Goal: Task Accomplishment & Management: Manage account settings

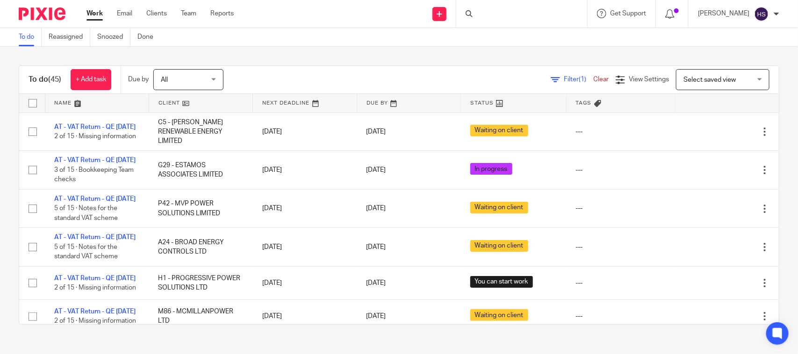
click at [85, 14] on div "Work Email Clients Team Reports Work Email Clients Team Reports Settings" at bounding box center [162, 14] width 171 height 28
click at [96, 12] on link "Work" at bounding box center [95, 13] width 16 height 9
click at [378, 78] on div "Filter (1) Clear View Settings View Settings (1) Filters Clear Save Manage save…" at bounding box center [509, 79] width 539 height 21
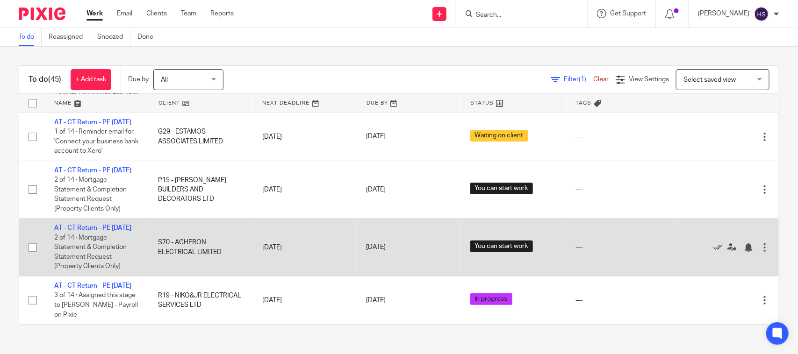
scroll to position [1930, 0]
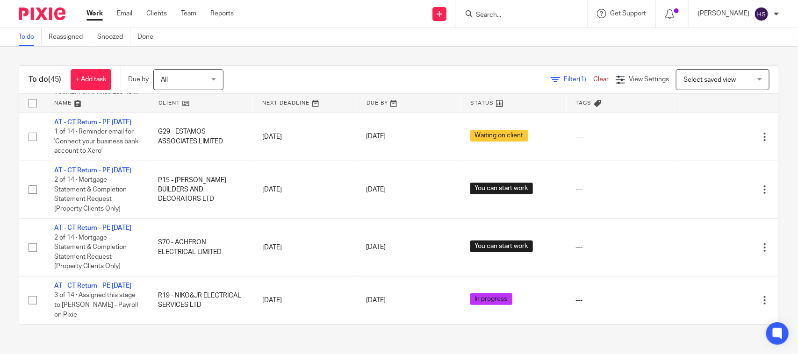
click at [296, 24] on div "Send new email Create task Add client Request signature Get Support Contact via…" at bounding box center [523, 14] width 550 height 28
click at [248, 71] on div "Filter (1) Clear View Settings View Settings (1) Filters Clear Save Manage save…" at bounding box center [509, 79] width 539 height 21
click at [368, 73] on div "Filter (1) Clear View Settings View Settings (1) Filters Clear Save Manage save…" at bounding box center [509, 79] width 539 height 21
click at [364, 53] on div "To do (45) + Add task Due by All All Today Tomorrow This week Next week This mo…" at bounding box center [399, 195] width 798 height 297
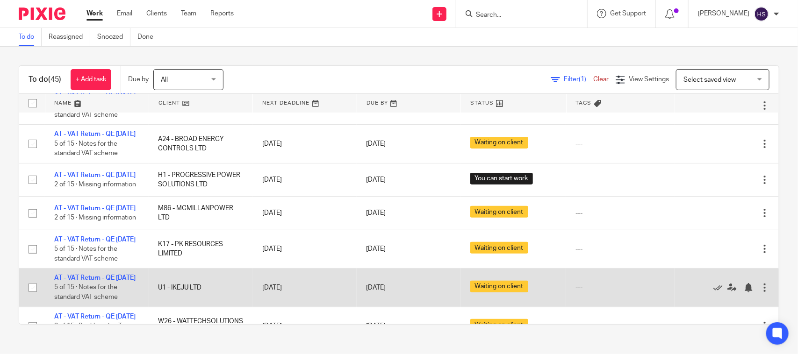
scroll to position [60, 0]
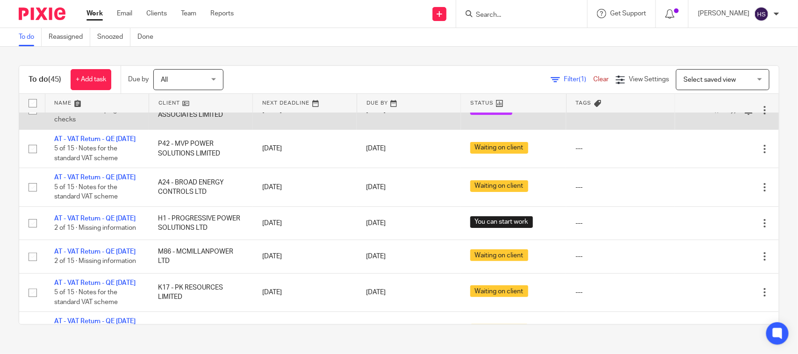
drag, startPoint x: 183, startPoint y: 261, endPoint x: 188, endPoint y: 130, distance: 131.5
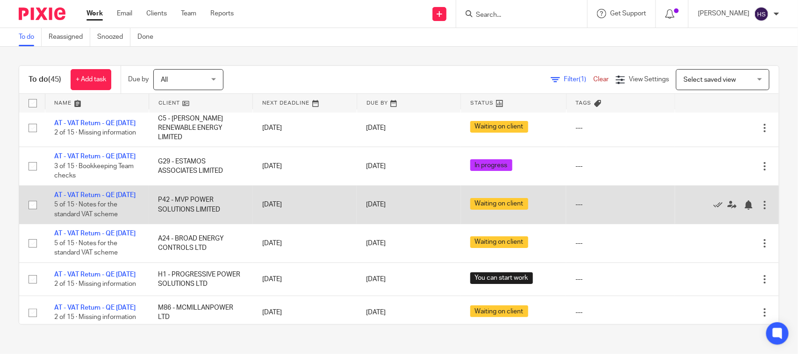
scroll to position [0, 0]
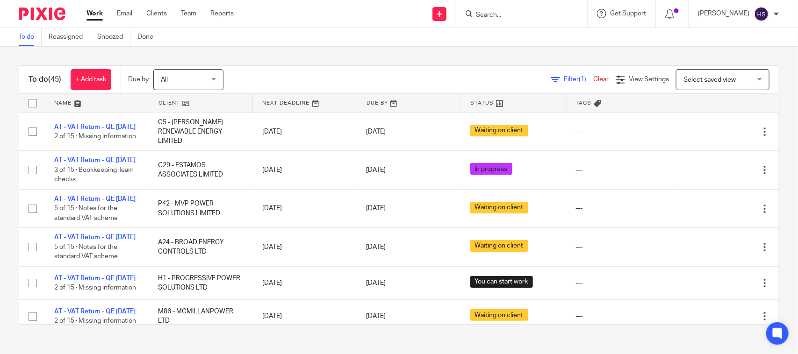
click at [323, 59] on div "To do (45) + Add task Due by All All Today Tomorrow This week Next week This mo…" at bounding box center [399, 195] width 798 height 297
click at [400, 46] on div "To do Reassigned Snoozed Done" at bounding box center [399, 37] width 798 height 19
click at [404, 45] on div "To do Reassigned Snoozed Done" at bounding box center [399, 37] width 798 height 19
click at [404, 47] on div "To do (45) + Add task Due by All All Today Tomorrow This week Next week This mo…" at bounding box center [399, 195] width 798 height 297
click at [417, 57] on div "To do (45) + Add task Due by All All Today Tomorrow This week Next week This mo…" at bounding box center [399, 195] width 798 height 297
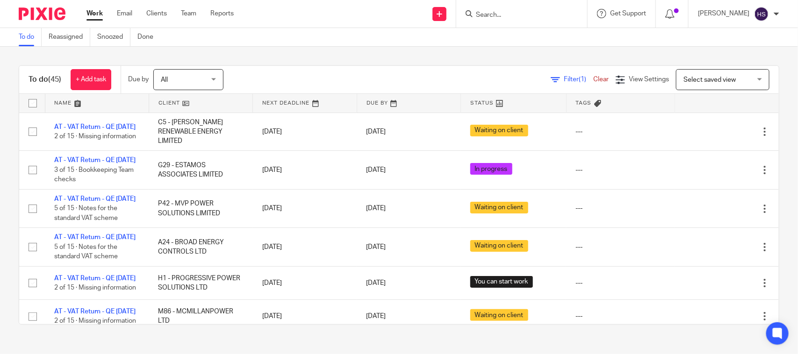
click at [313, 30] on div "To do Reassigned Snoozed Done" at bounding box center [399, 37] width 798 height 19
click at [302, 14] on div "Send new email Create task Add client Request signature Get Support Contact via…" at bounding box center [523, 14] width 550 height 28
click at [361, 58] on div "To do (45) + Add task Due by All All Today Tomorrow This week Next week This mo…" at bounding box center [399, 195] width 798 height 297
click at [195, 13] on link "Team" at bounding box center [188, 13] width 15 height 9
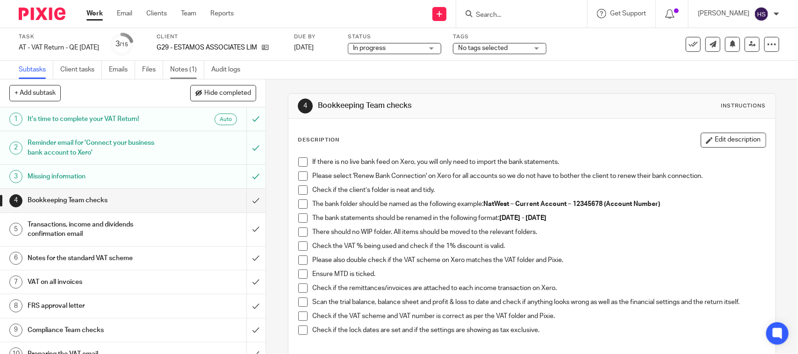
click at [187, 73] on link "Notes (1)" at bounding box center [187, 70] width 34 height 18
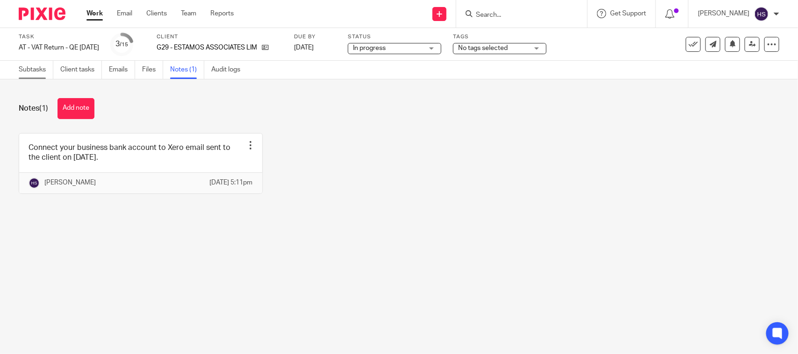
click at [36, 64] on link "Subtasks" at bounding box center [36, 70] width 35 height 18
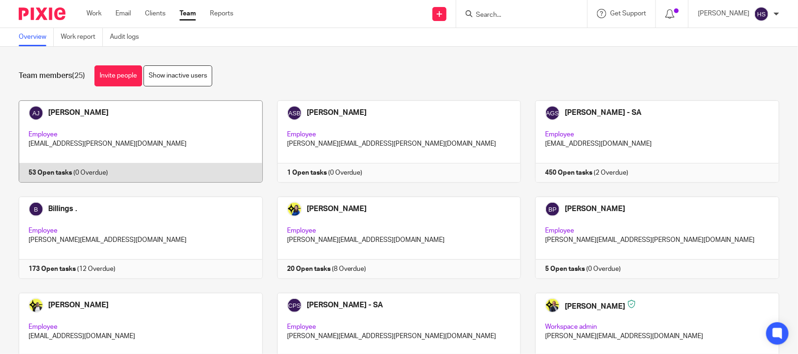
click at [172, 147] on link at bounding box center [133, 142] width 259 height 82
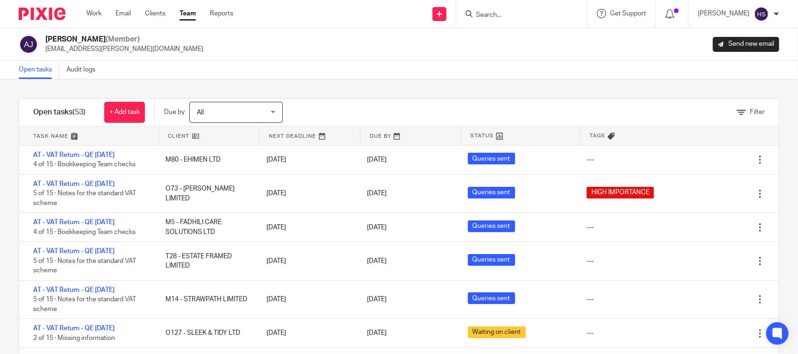
click at [404, 69] on div "Open tasks Audit logs" at bounding box center [399, 70] width 798 height 19
click at [448, 82] on div "Filter tasks Only show tasks matching all of these conditions 1 Client name Is …" at bounding box center [399, 216] width 798 height 275
click at [314, 44] on div "Abhay Jayswal (Member) abhay.jayswal@confiancebizsol.in Send new email" at bounding box center [399, 45] width 761 height 20
click at [375, 79] on div "Filter tasks Only show tasks matching all of these conditions 1 Client name Is …" at bounding box center [399, 216] width 798 height 275
click at [376, 82] on div "Filter tasks Only show tasks matching all of these conditions 1 Client name Is …" at bounding box center [399, 216] width 798 height 275
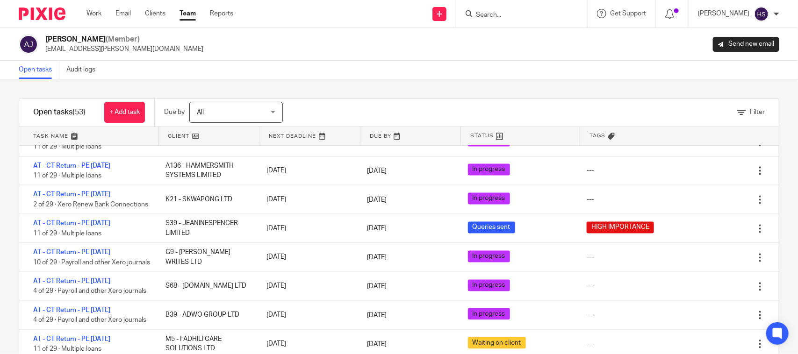
scroll to position [838, 0]
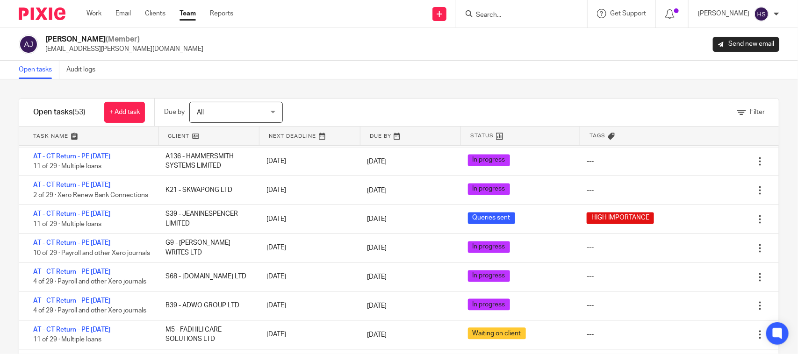
click at [257, 35] on div "Abhay Jayswal (Member) abhay.jayswal@confiancebizsol.in Send new email" at bounding box center [399, 45] width 761 height 20
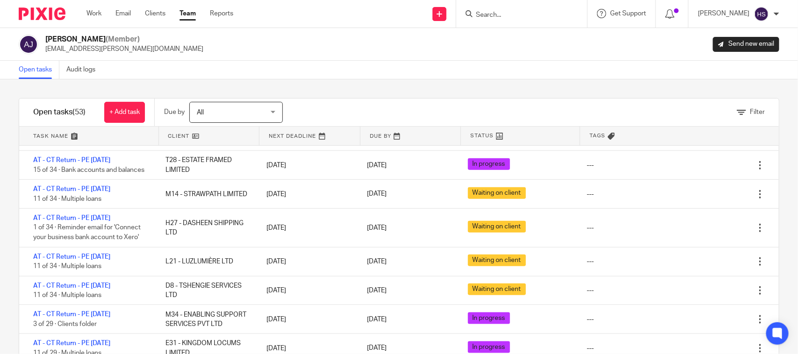
click at [513, 92] on div "Filter tasks Only show tasks matching all of these conditions 1 Client name Is …" at bounding box center [399, 216] width 798 height 275
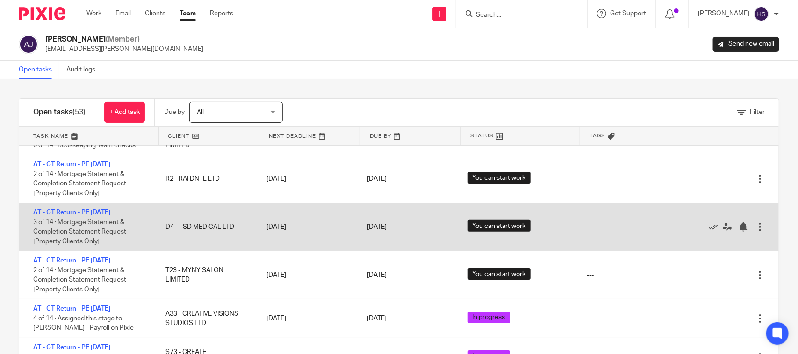
scroll to position [1645, 0]
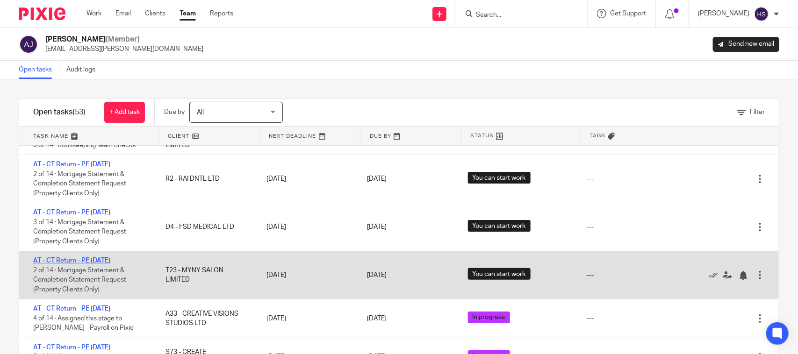
click at [110, 261] on link "AT - CT Return - PE [DATE]" at bounding box center [71, 261] width 77 height 7
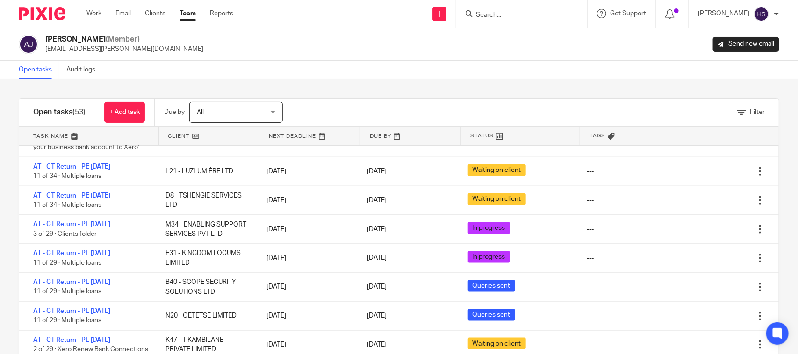
scroll to position [534, 0]
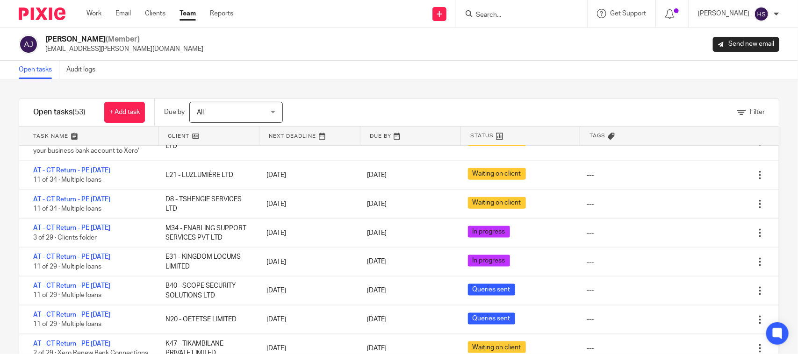
click at [440, 56] on div "Abhay Jayswal (Member) abhay.jayswal@confiancebizsol.in Send new email" at bounding box center [399, 44] width 798 height 33
click at [375, 78] on div "Open tasks Audit logs" at bounding box center [399, 70] width 798 height 19
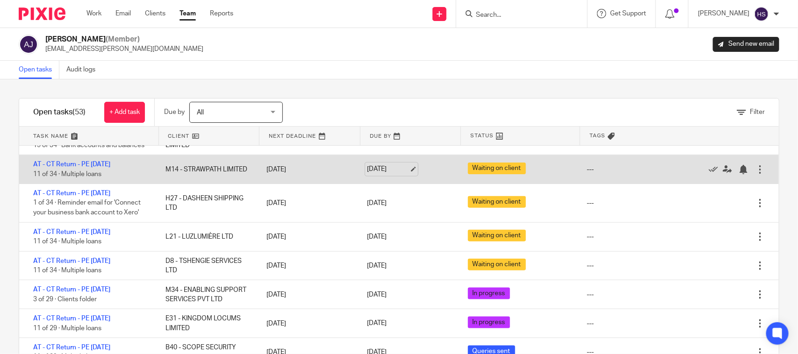
scroll to position [476, 0]
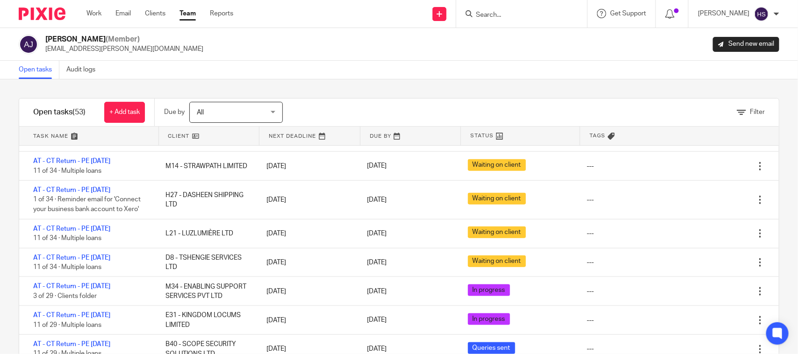
click at [421, 91] on div "Filter tasks Only show tasks matching all of these conditions 1 Client name Is …" at bounding box center [399, 216] width 798 height 275
click at [433, 92] on div "Filter tasks Only show tasks matching all of these conditions 1 Client name Is …" at bounding box center [399, 216] width 798 height 275
click at [441, 75] on div "Open tasks Audit logs" at bounding box center [399, 70] width 798 height 19
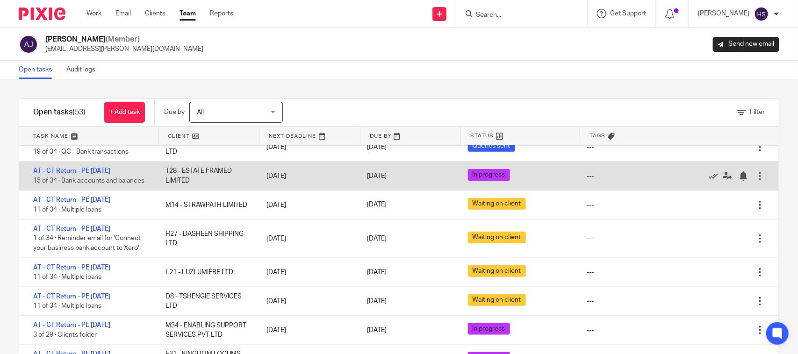
scroll to position [418, 0]
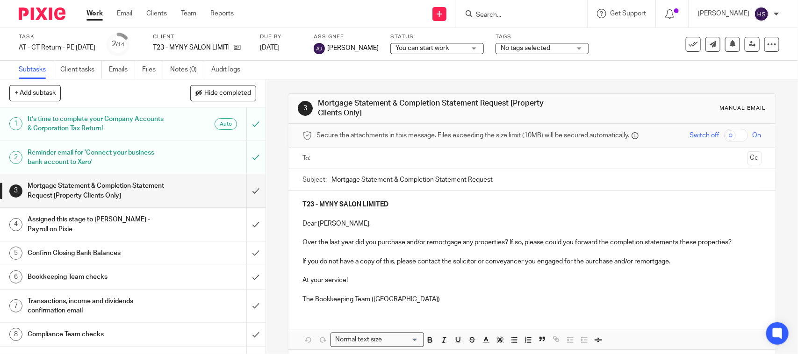
click at [307, 7] on div "Send new email Create task Add client Request signature Get Support Contact via…" at bounding box center [523, 14] width 550 height 28
